Goal: Task Accomplishment & Management: Manage account settings

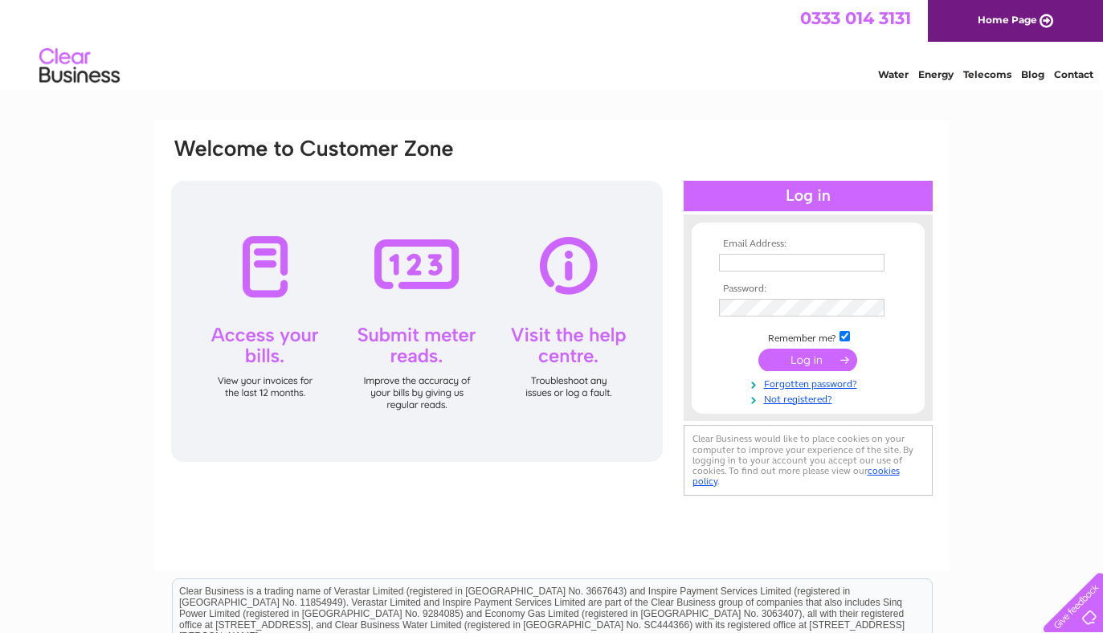
type input "thespaghettiincidentbristol@gmail.com"
click at [795, 354] on input "submit" at bounding box center [807, 360] width 99 height 22
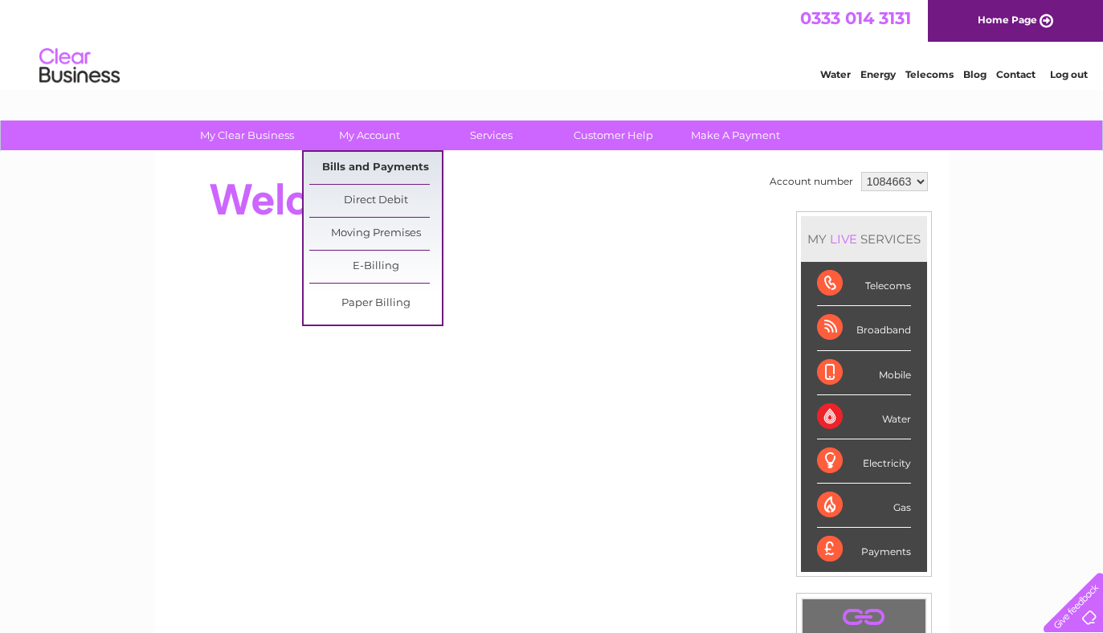
click at [408, 174] on link "Bills and Payments" at bounding box center [375, 168] width 133 height 32
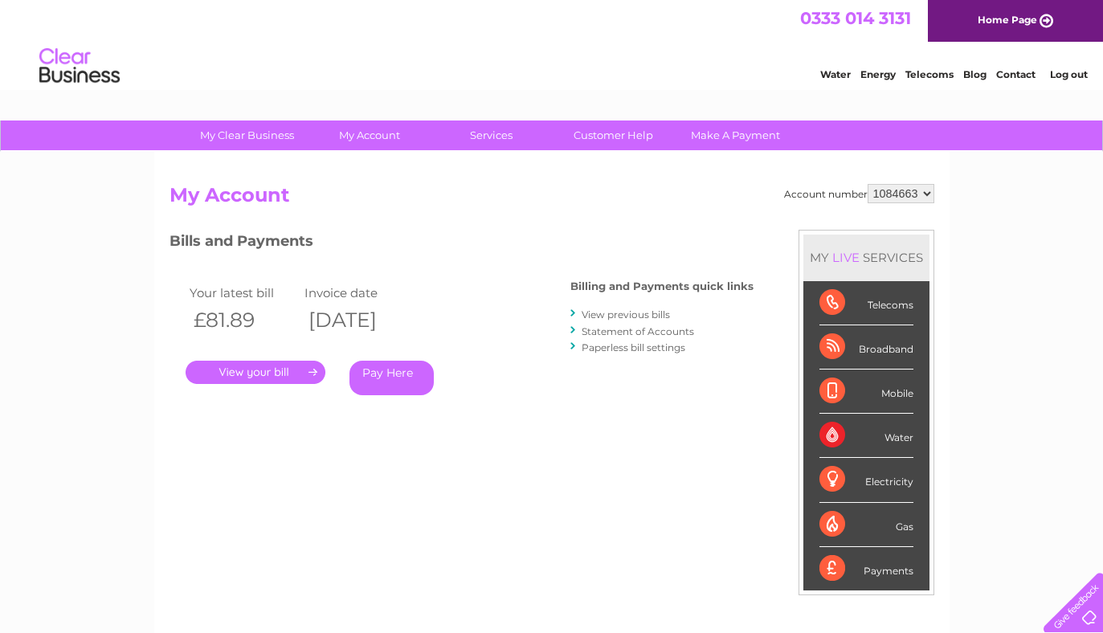
click at [288, 364] on link "." at bounding box center [256, 372] width 140 height 23
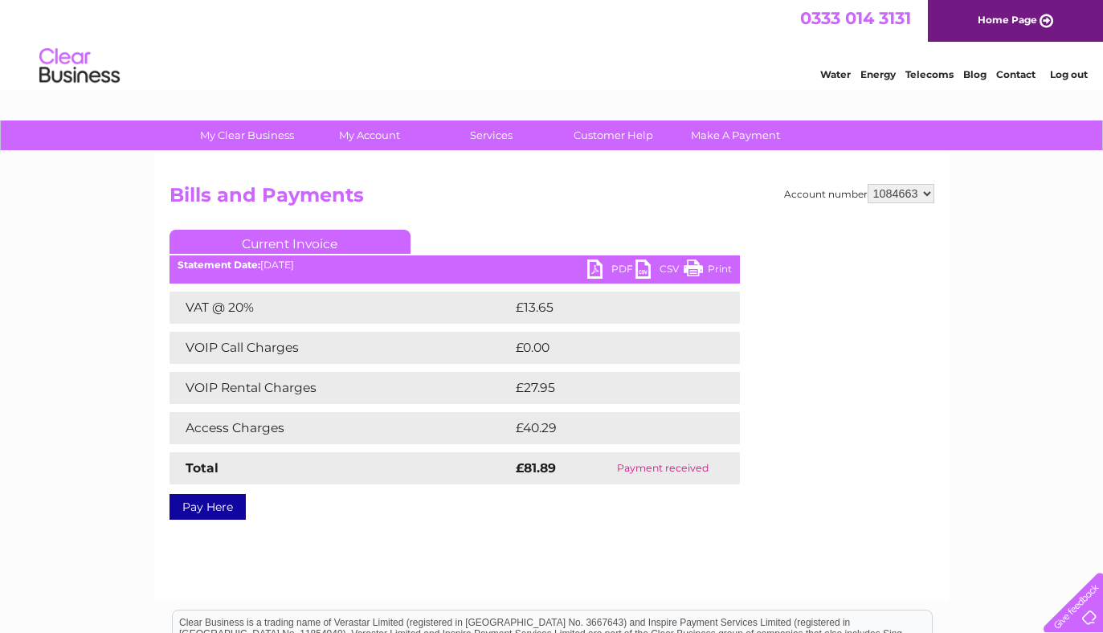
click at [694, 269] on link "Print" at bounding box center [708, 271] width 48 height 23
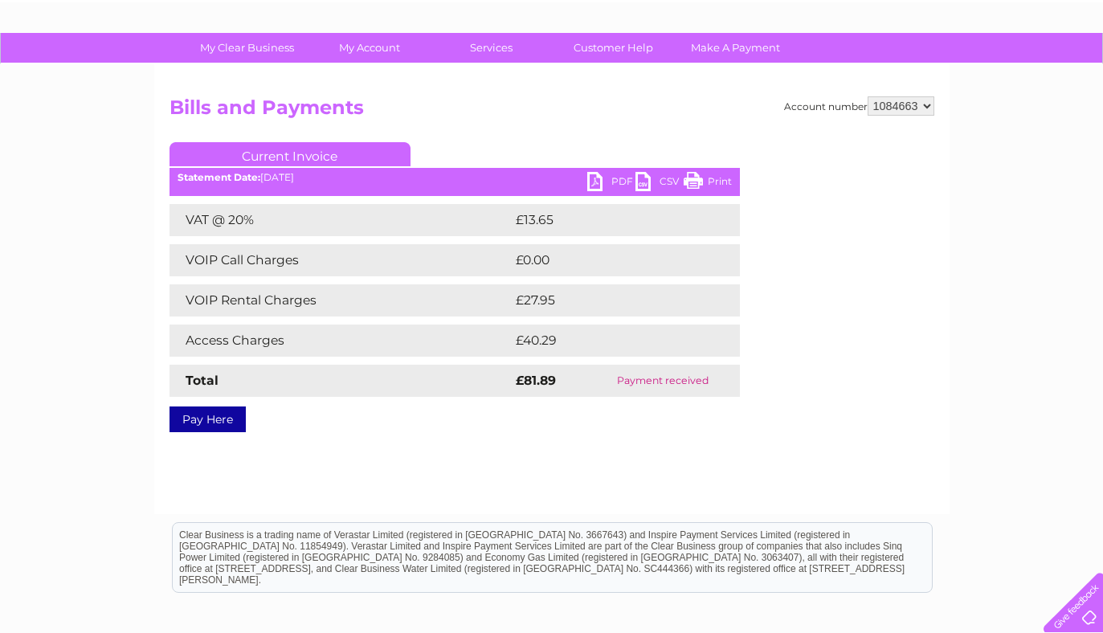
scroll to position [74, 0]
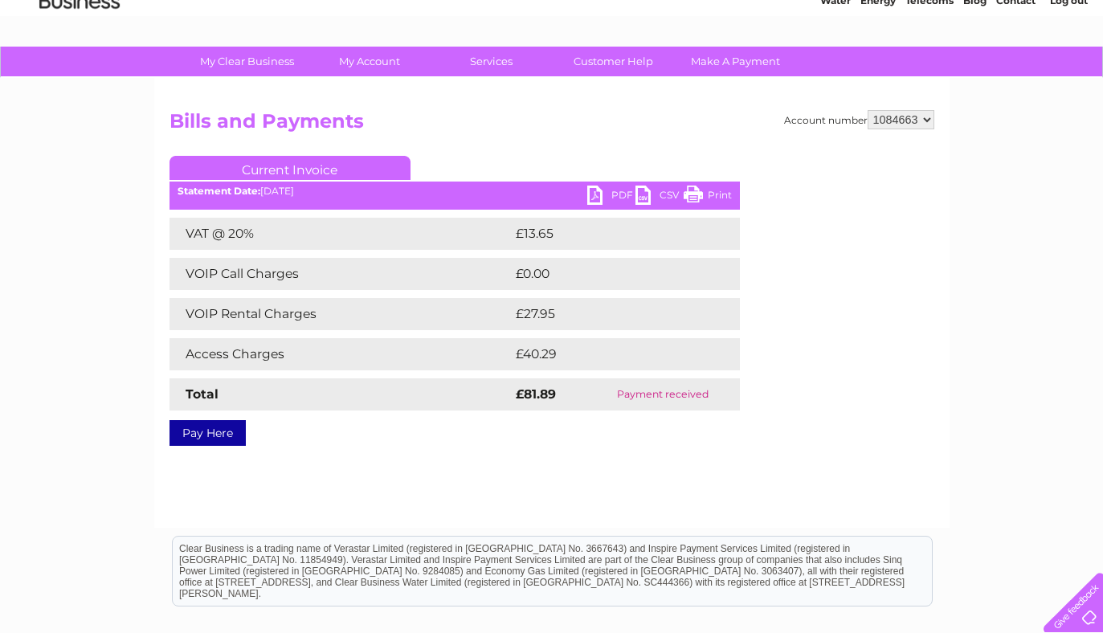
click at [374, 163] on link "Current Invoice" at bounding box center [290, 168] width 241 height 24
click at [290, 160] on link "Current Invoice" at bounding box center [290, 168] width 241 height 24
click at [348, 166] on link "Current Invoice" at bounding box center [290, 168] width 241 height 24
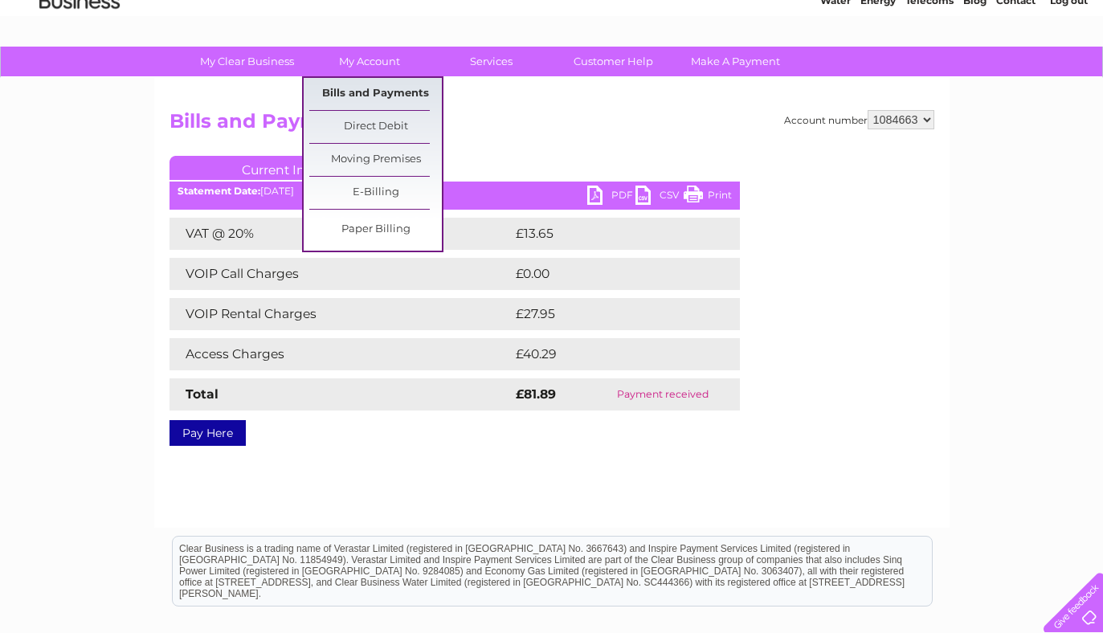
click at [385, 89] on link "Bills and Payments" at bounding box center [375, 94] width 133 height 32
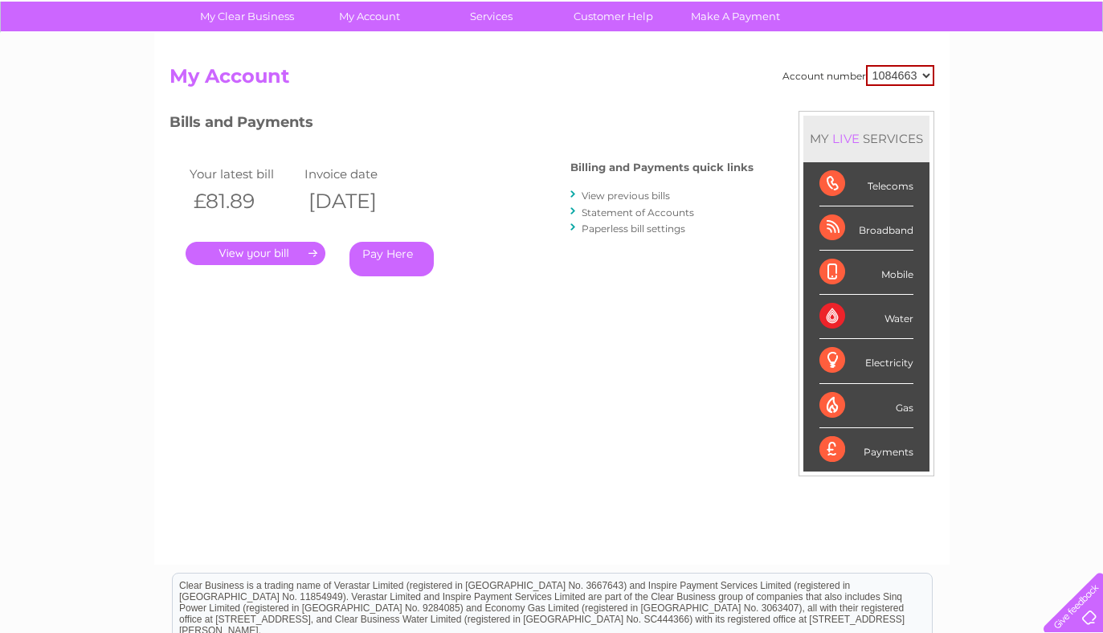
scroll to position [114, 0]
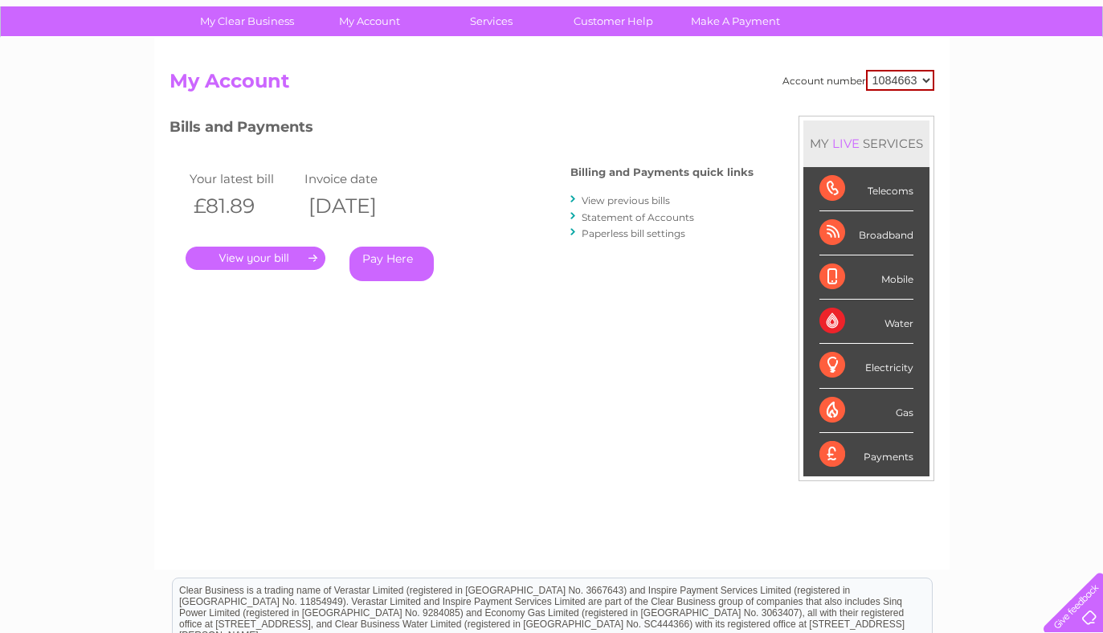
click at [611, 201] on link "View previous bills" at bounding box center [626, 200] width 88 height 12
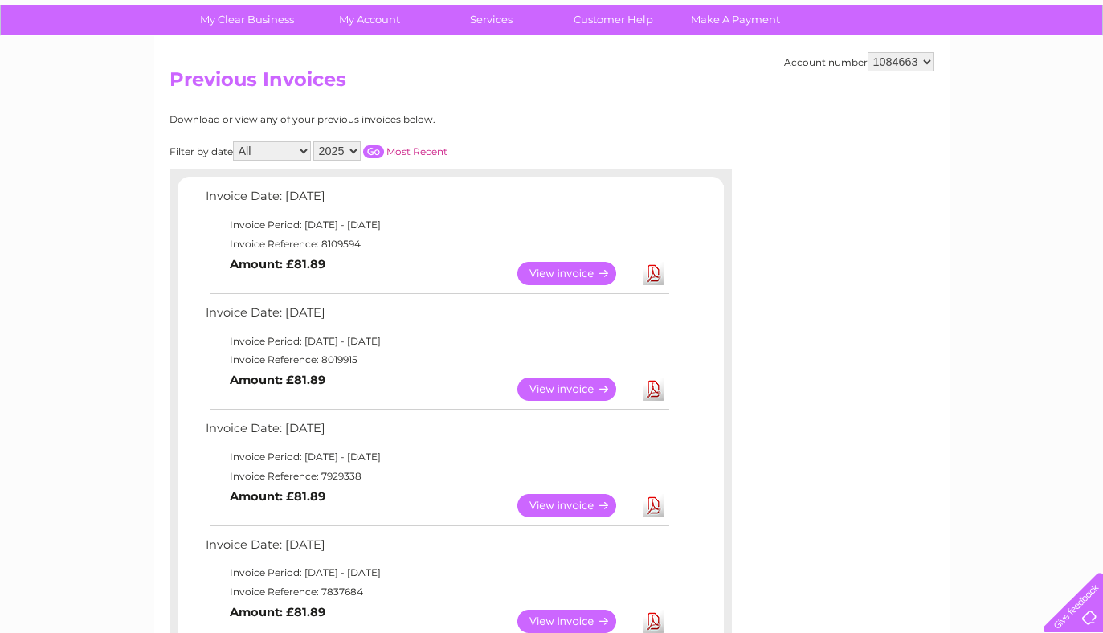
scroll to position [117, 0]
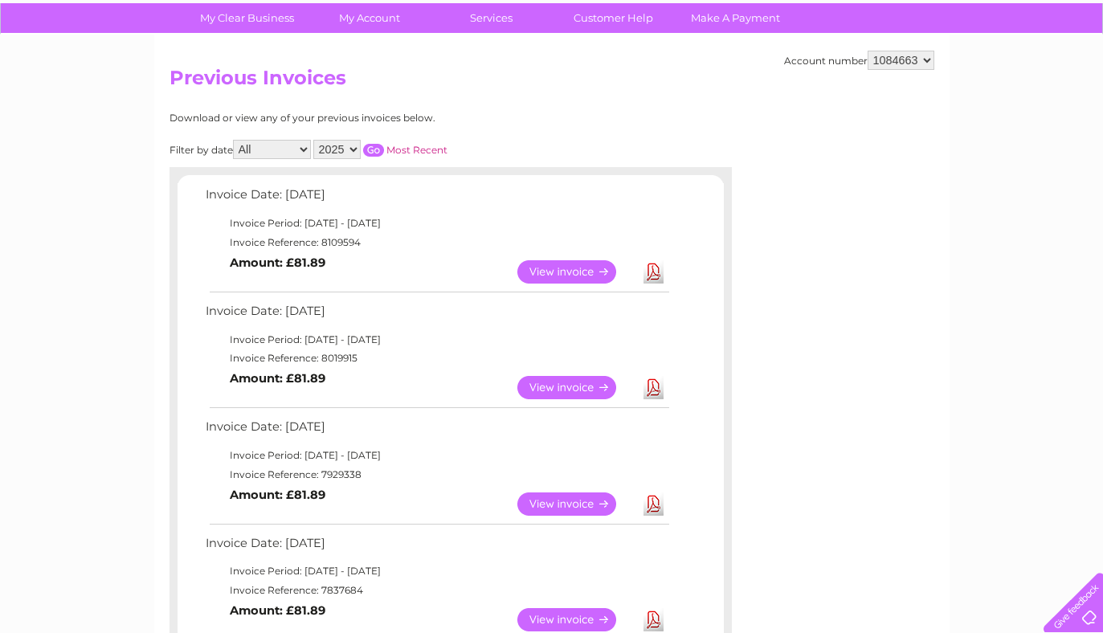
click at [657, 390] on link "Download" at bounding box center [654, 387] width 20 height 23
click at [548, 386] on link "View" at bounding box center [576, 387] width 118 height 23
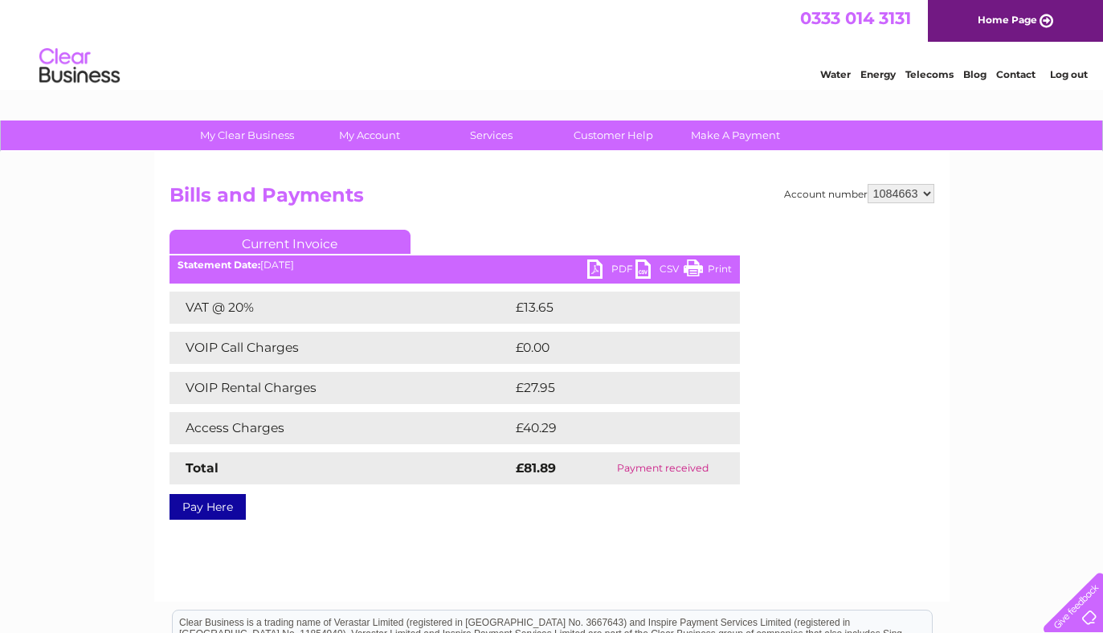
click at [697, 262] on link "Print" at bounding box center [708, 271] width 48 height 23
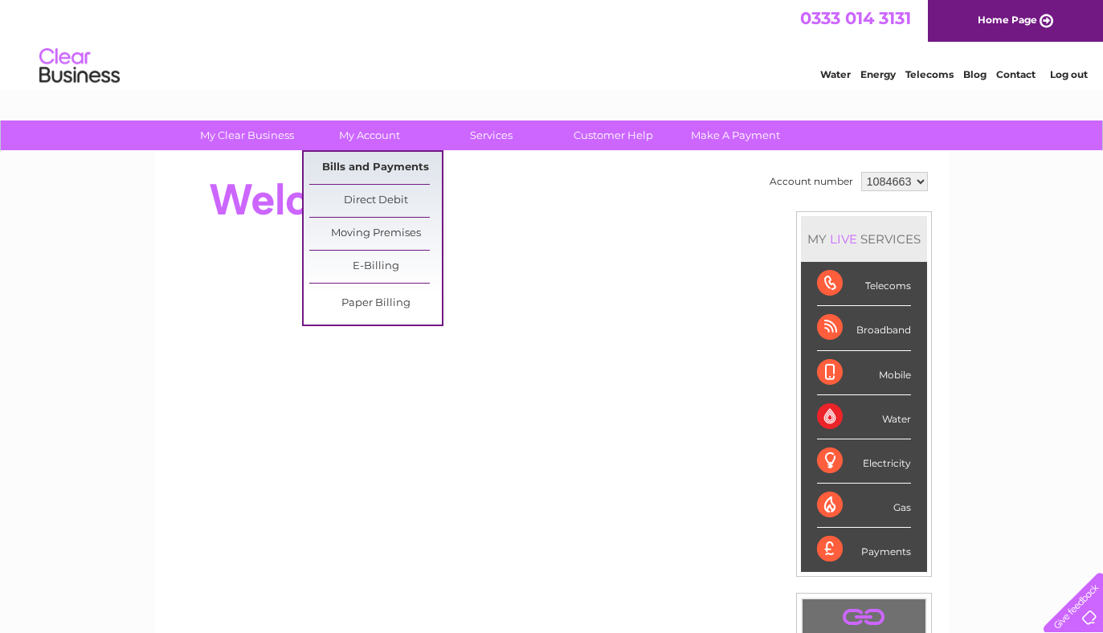
click at [383, 170] on link "Bills and Payments" at bounding box center [375, 168] width 133 height 32
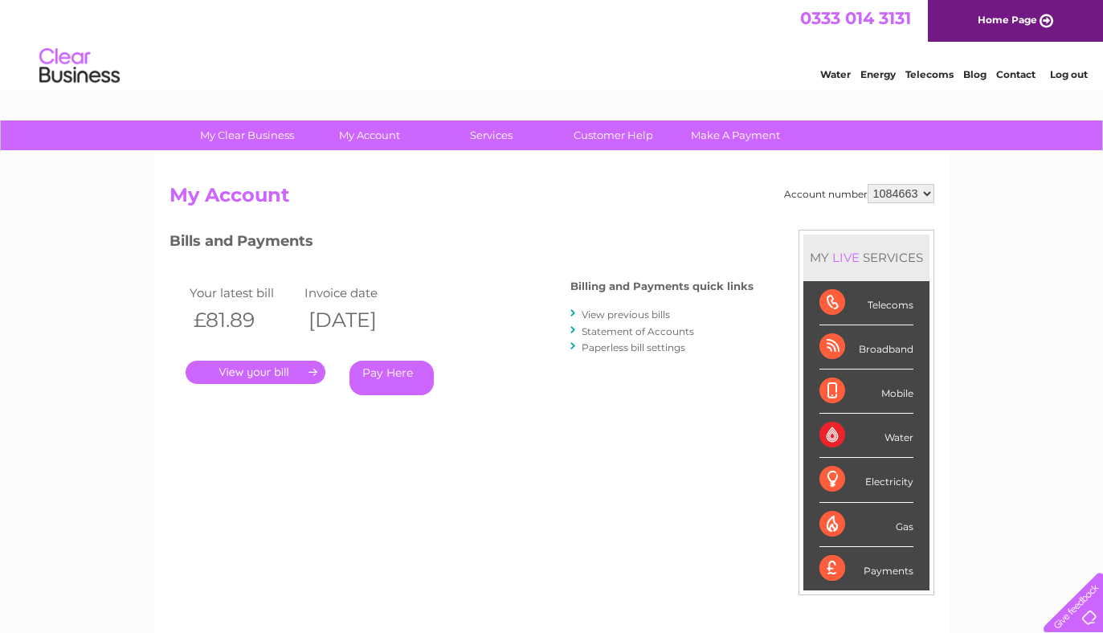
click at [622, 311] on link "View previous bills" at bounding box center [626, 315] width 88 height 12
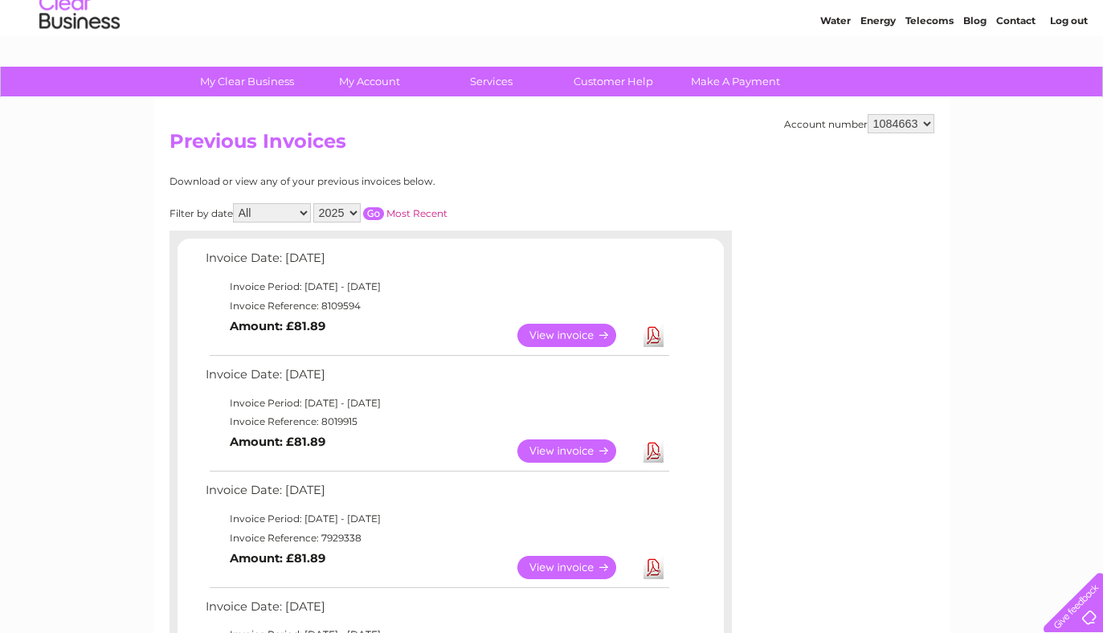
scroll to position [84, 0]
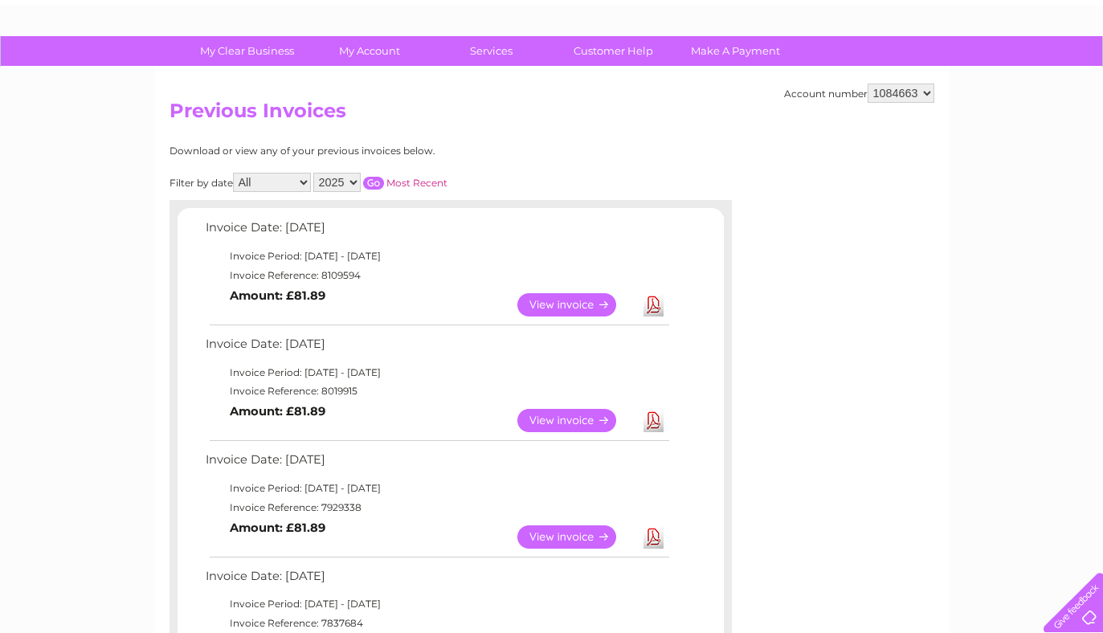
click at [573, 541] on link "View" at bounding box center [576, 536] width 118 height 23
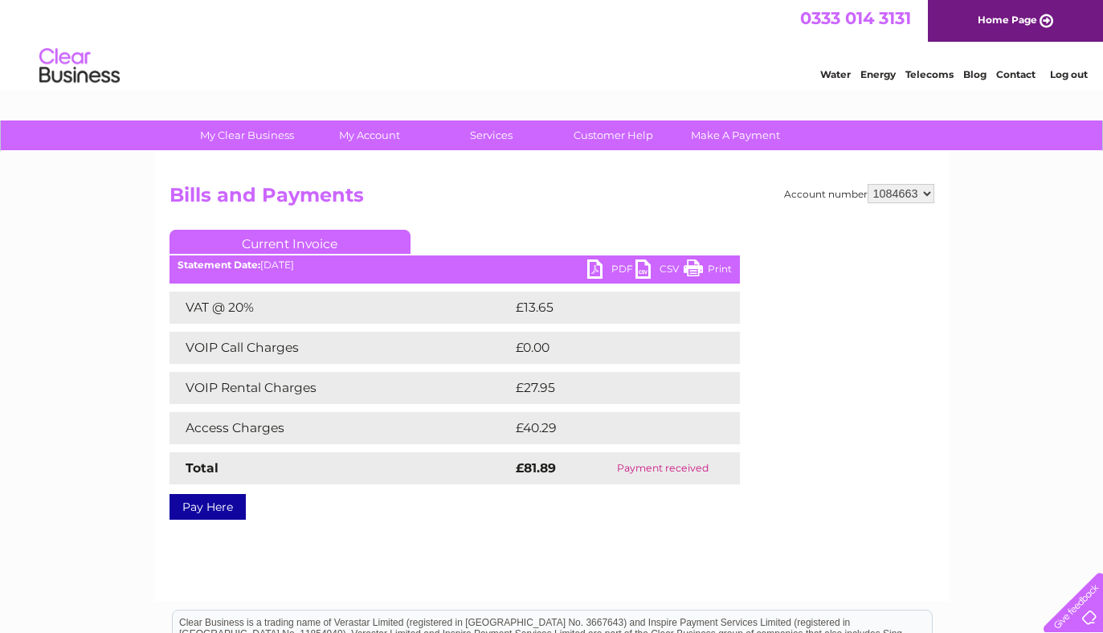
click at [712, 272] on link "Print" at bounding box center [708, 271] width 48 height 23
